Goal: Information Seeking & Learning: Learn about a topic

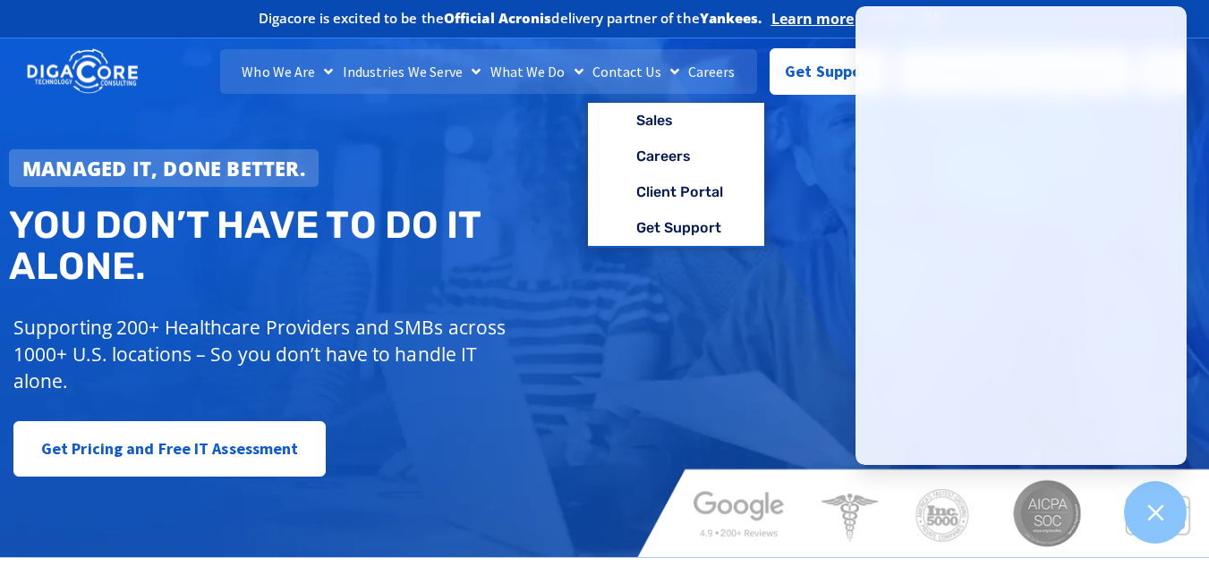
click at [709, 64] on link "Careers" at bounding box center [711, 71] width 56 height 45
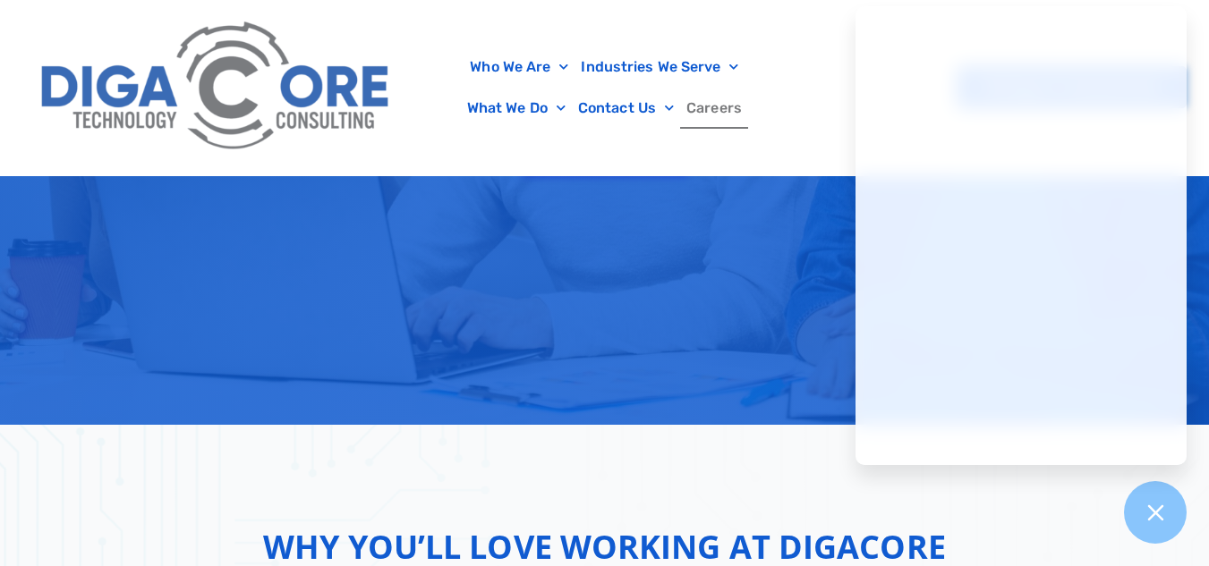
scroll to position [596, 0]
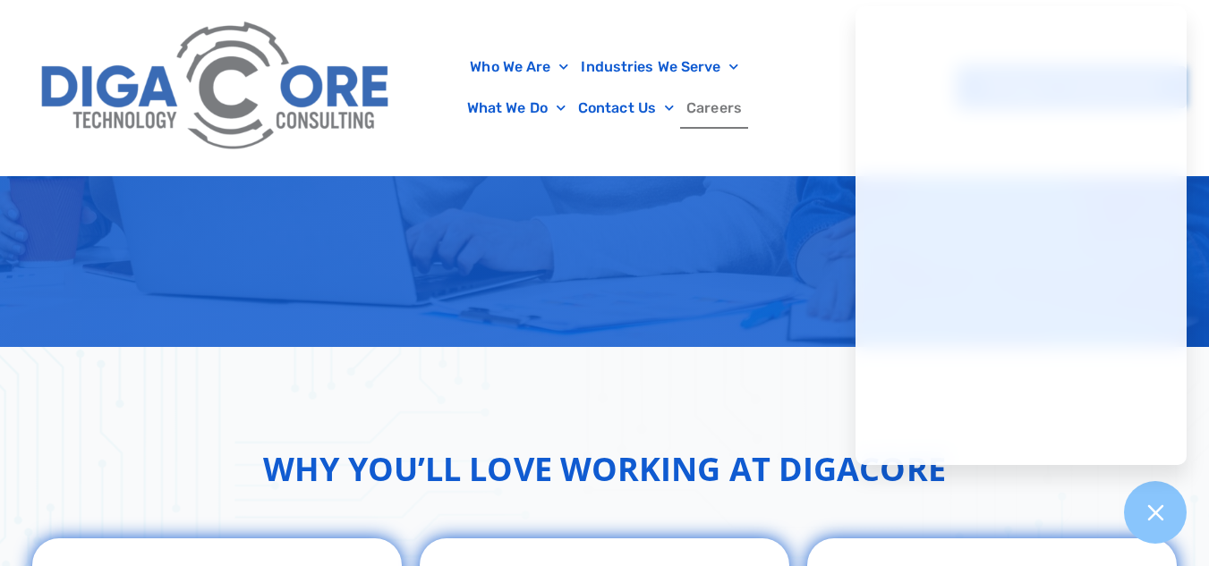
click at [804, 119] on div "Who We Are About Us Our Leadership Testimonials Blog Industries We Serve Health…" at bounding box center [604, 87] width 1164 height 175
click at [1150, 510] on icon at bounding box center [1154, 512] width 23 height 23
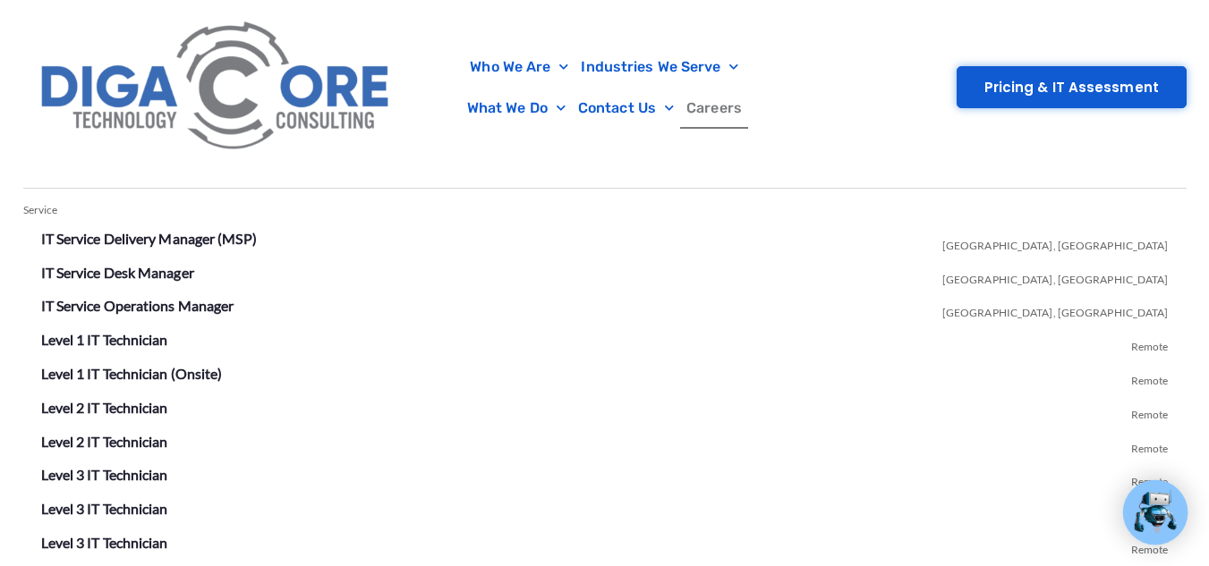
scroll to position [3160, 0]
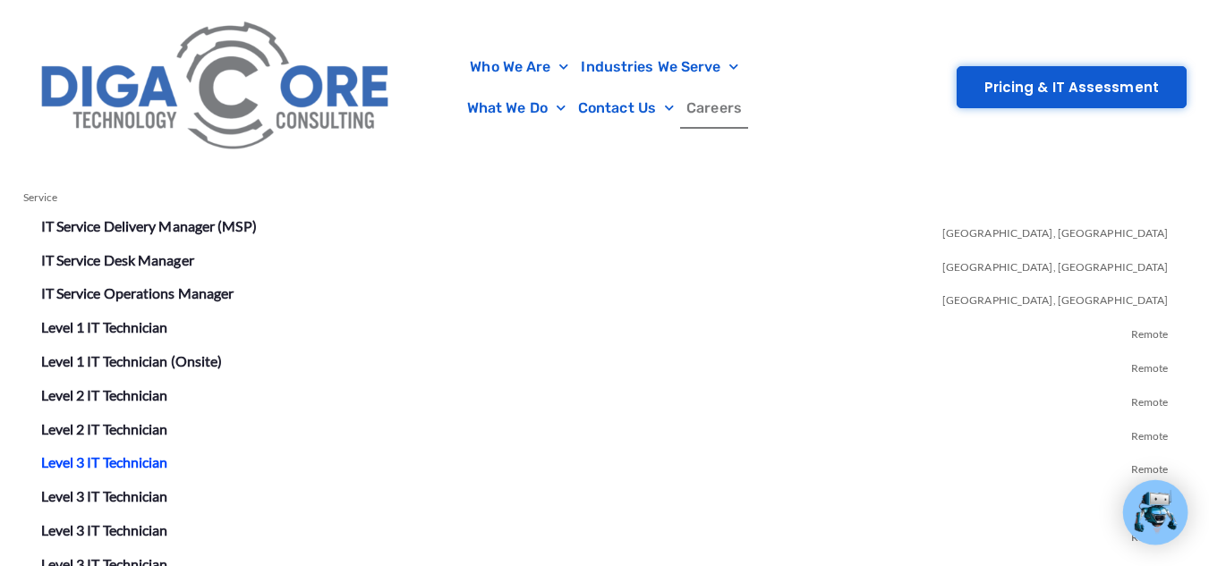
click at [135, 462] on link "Level 3 IT Technician" at bounding box center [104, 462] width 127 height 17
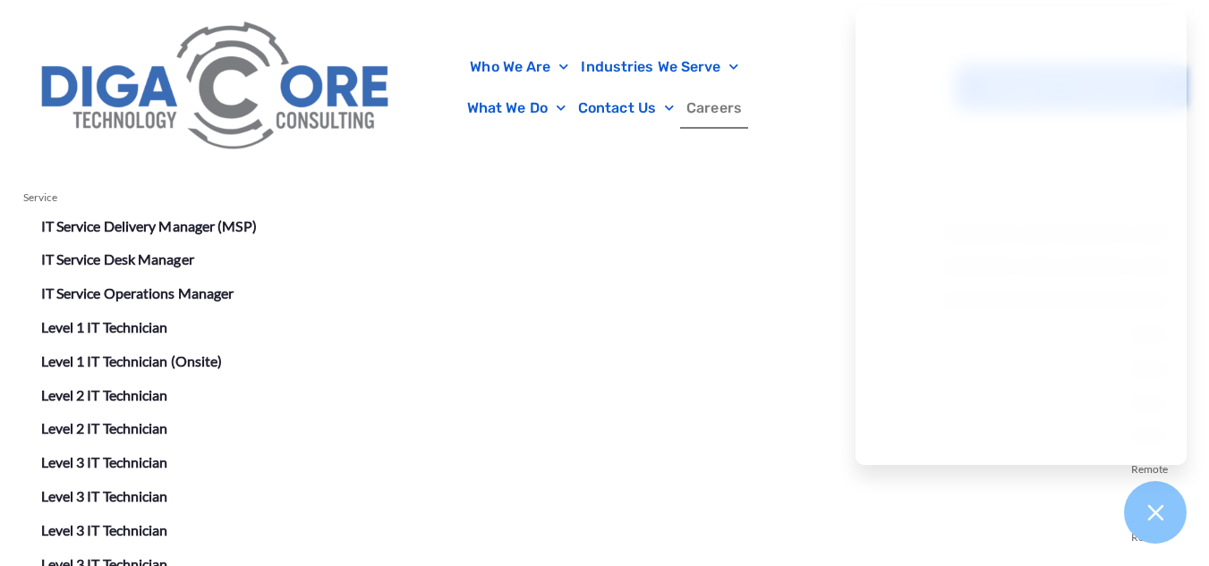
click at [722, 361] on li "Level 1 IT Technician (Onsite) Remote" at bounding box center [604, 362] width 1127 height 29
click at [1156, 527] on div at bounding box center [1155, 512] width 65 height 65
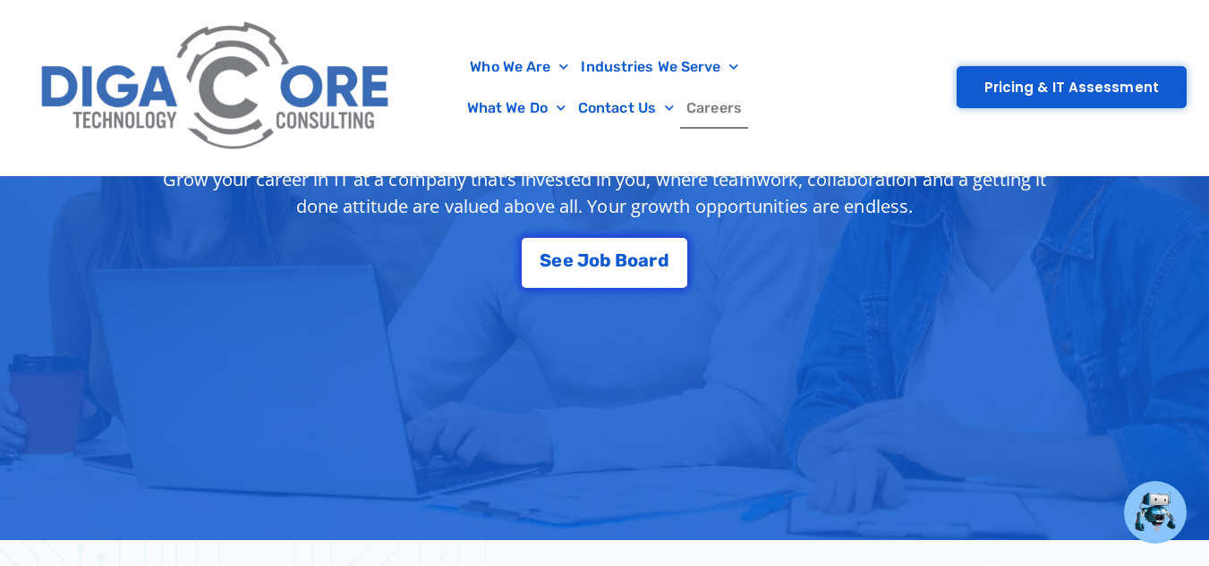
scroll to position [0, 0]
